Goal: Transaction & Acquisition: Purchase product/service

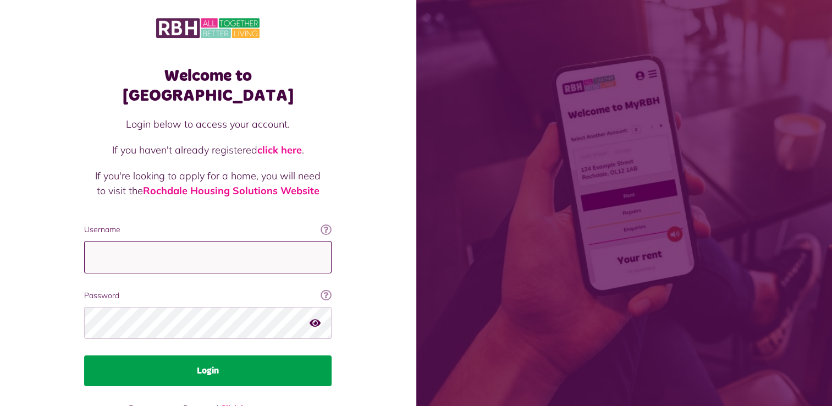
type input "**********"
click at [194, 355] on button "Login" at bounding box center [207, 370] width 247 height 31
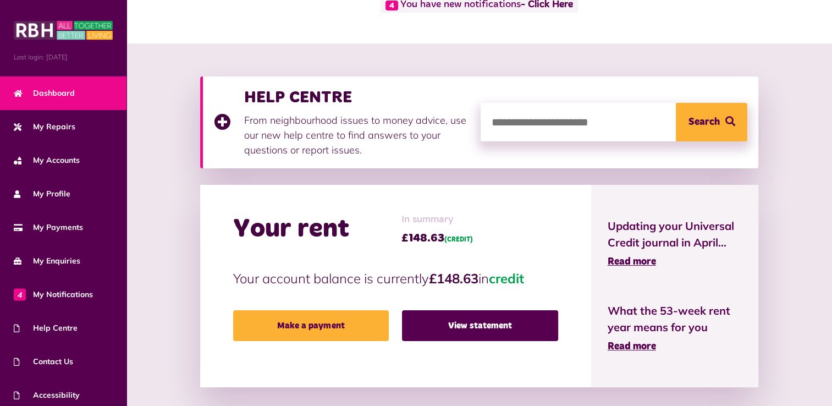
scroll to position [110, 0]
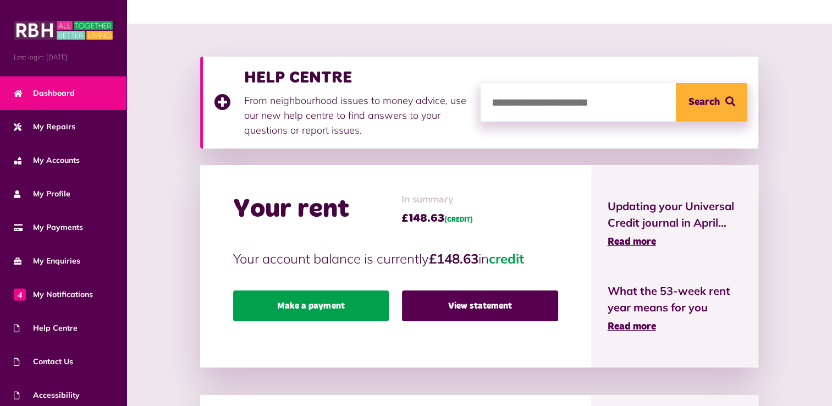
click at [315, 309] on link "Make a payment" at bounding box center [311, 305] width 156 height 31
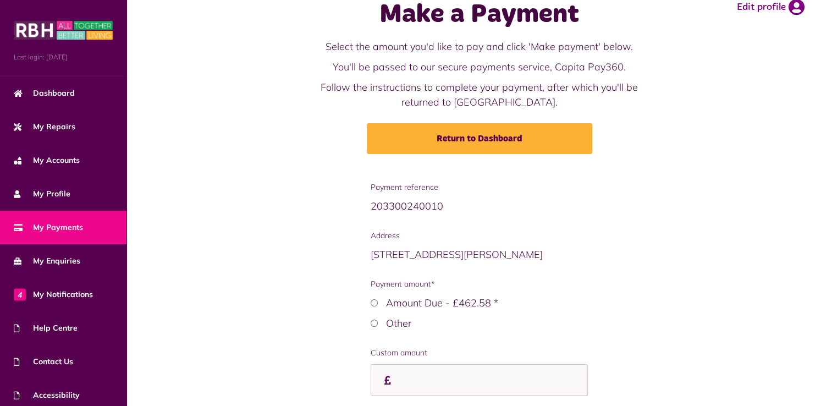
scroll to position [110, 0]
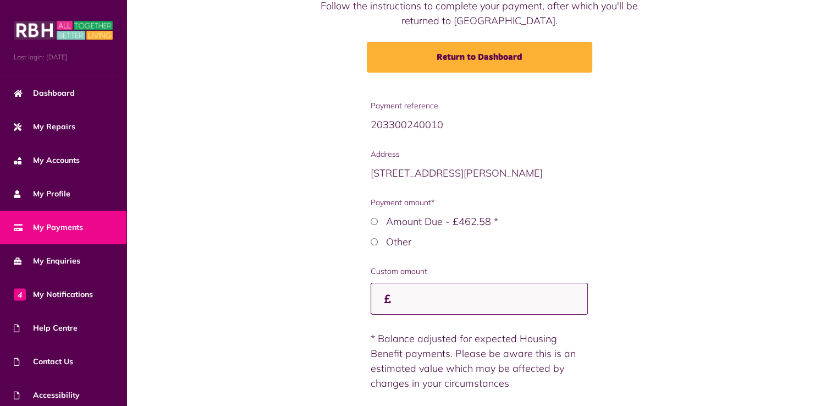
click at [401, 305] on input "Custom amount" at bounding box center [479, 299] width 217 height 32
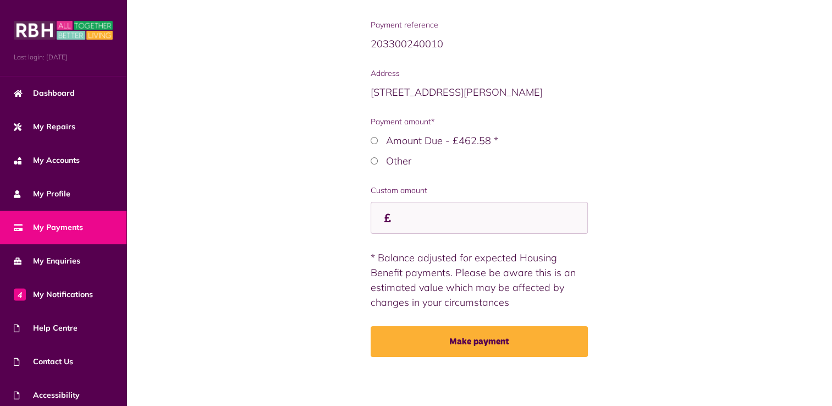
click at [415, 236] on div "Payment reference 203300240010 Address 24 Pilkington Street M24 2JJ (CUR) Payme…" at bounding box center [479, 164] width 217 height 291
click at [417, 214] on input "Custom amount" at bounding box center [479, 218] width 217 height 32
click at [411, 214] on input "Custom amount" at bounding box center [479, 218] width 217 height 32
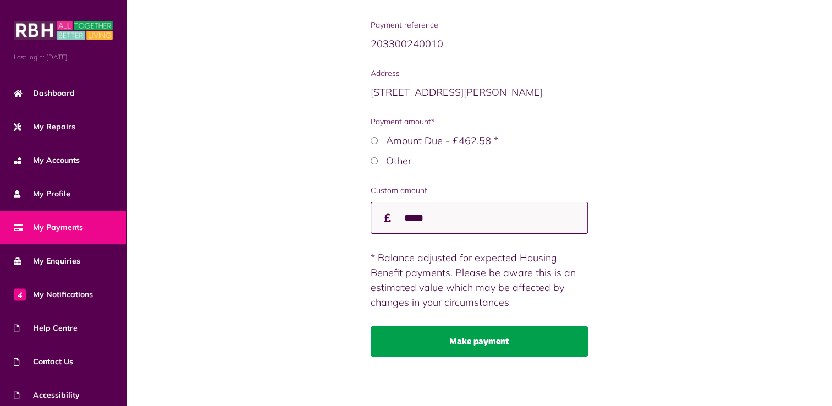
type input "*****"
click at [474, 335] on button "Make payment" at bounding box center [479, 341] width 217 height 31
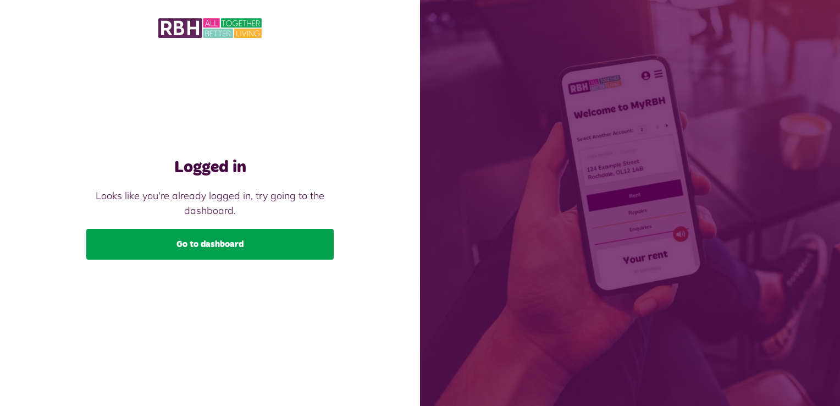
click at [227, 245] on link "Go to dashboard" at bounding box center [209, 244] width 247 height 31
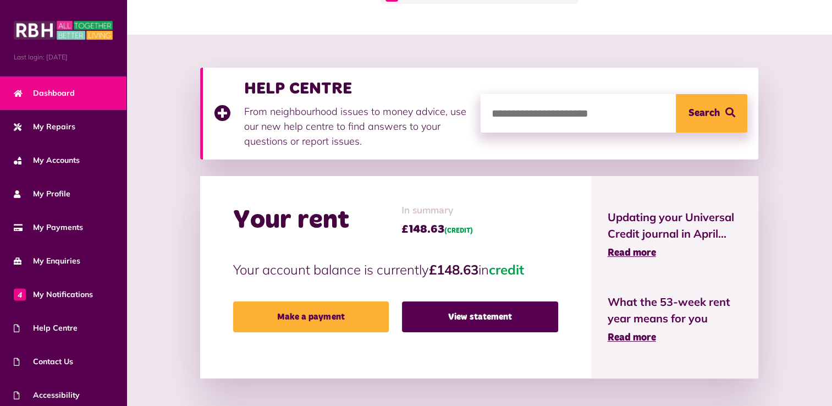
scroll to position [110, 0]
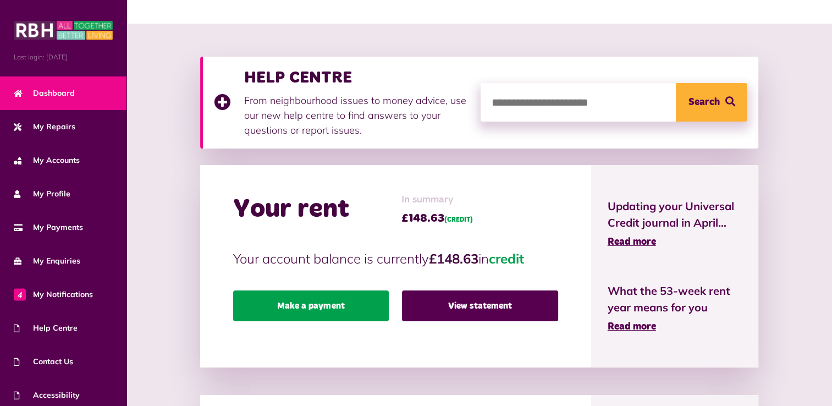
click at [324, 307] on link "Make a payment" at bounding box center [311, 305] width 156 height 31
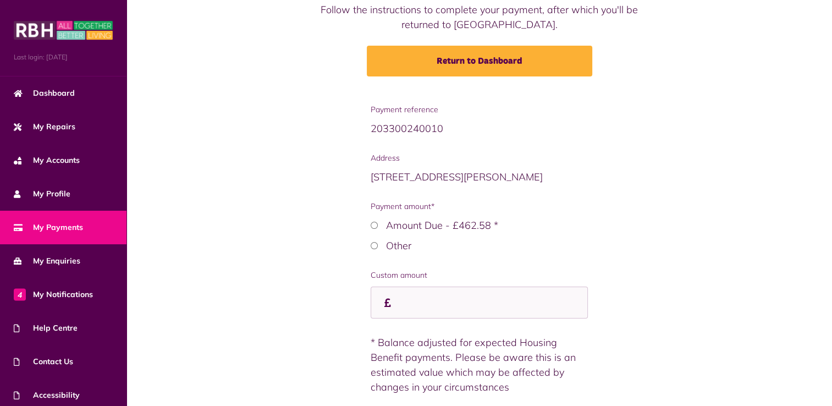
scroll to position [110, 0]
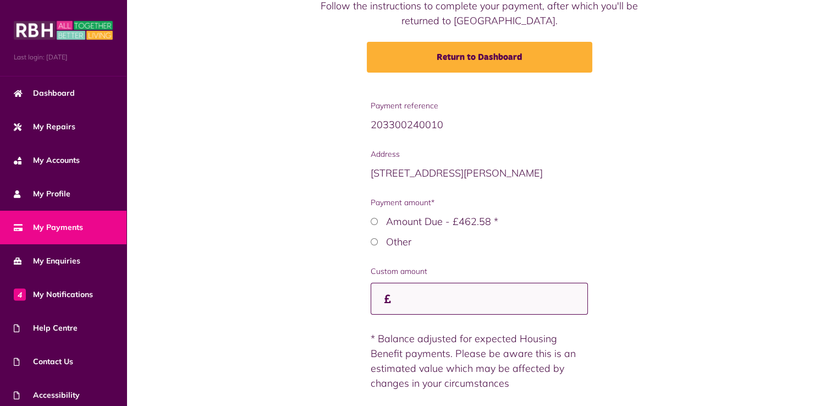
click at [410, 291] on input "Custom amount" at bounding box center [479, 299] width 217 height 32
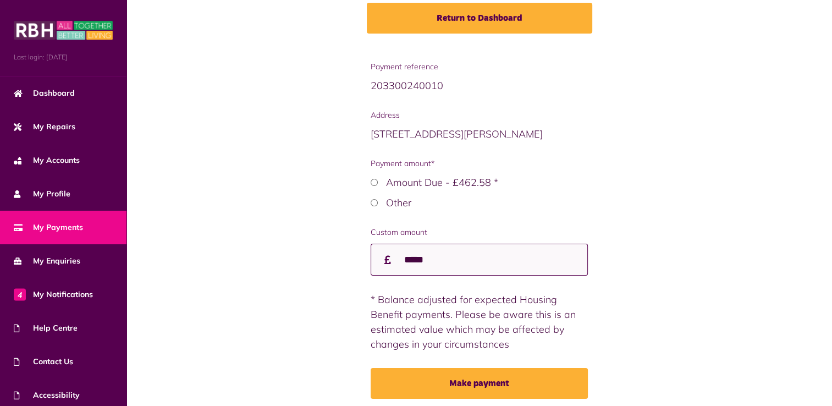
scroll to position [165, 0]
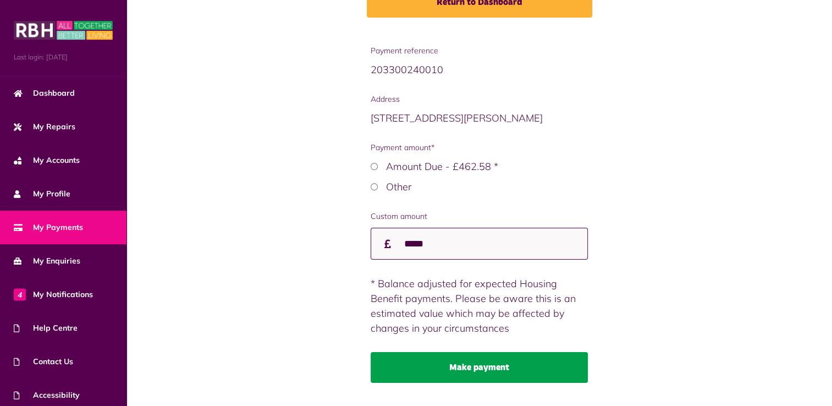
type input "*****"
click at [481, 366] on button "Make payment" at bounding box center [479, 367] width 217 height 31
